Goal: Find specific page/section: Find specific page/section

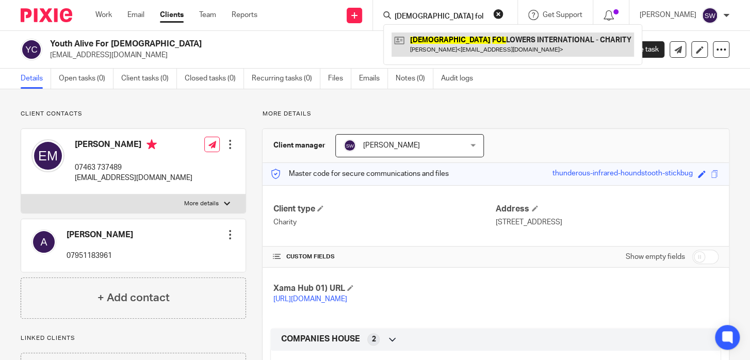
type input "[DEMOGRAPHIC_DATA] fol"
click at [483, 39] on link at bounding box center [513, 45] width 243 height 24
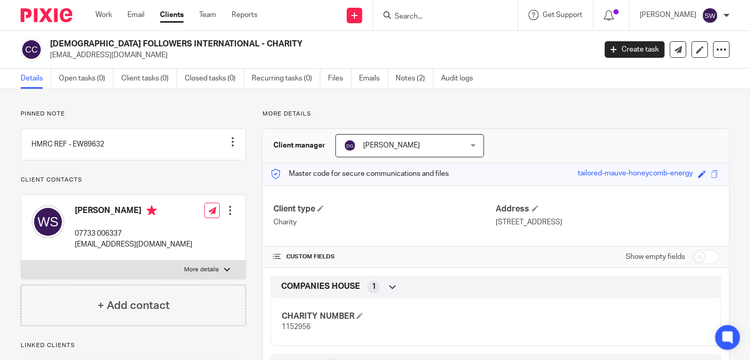
click at [424, 14] on input "Search" at bounding box center [440, 16] width 93 height 9
type input "o"
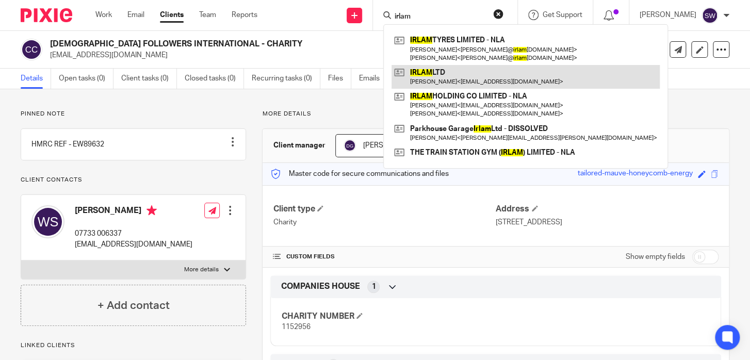
type input "irlam"
click at [429, 73] on link at bounding box center [526, 77] width 268 height 24
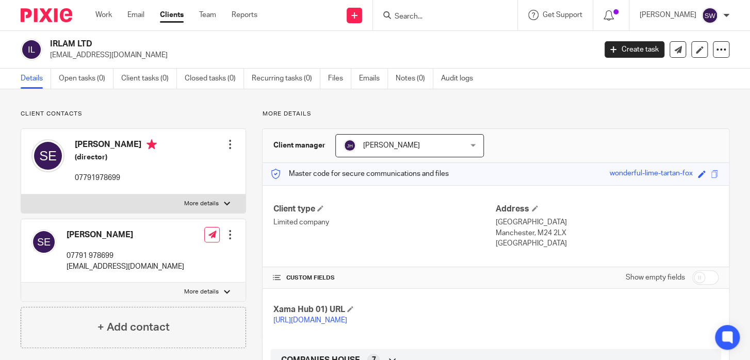
click at [437, 6] on div at bounding box center [445, 15] width 145 height 30
click at [437, 14] on input "Search" at bounding box center [440, 16] width 93 height 9
click at [468, 6] on div at bounding box center [445, 15] width 145 height 30
click at [453, 14] on input "Search" at bounding box center [440, 16] width 93 height 9
